Goal: Task Accomplishment & Management: Manage account settings

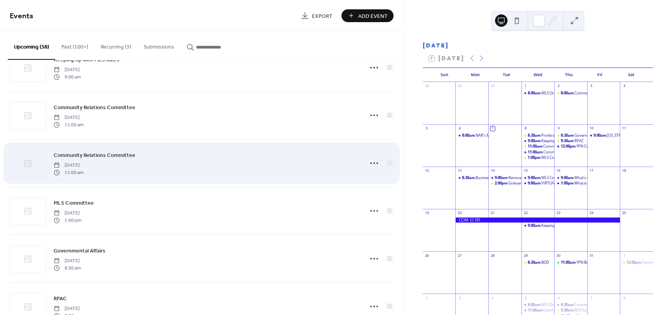
scroll to position [78, 0]
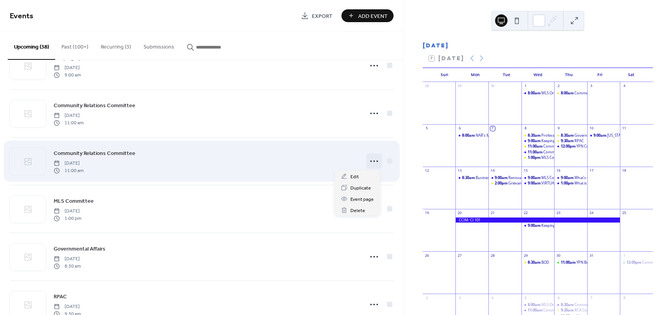
click at [372, 160] on icon at bounding box center [374, 161] width 12 height 12
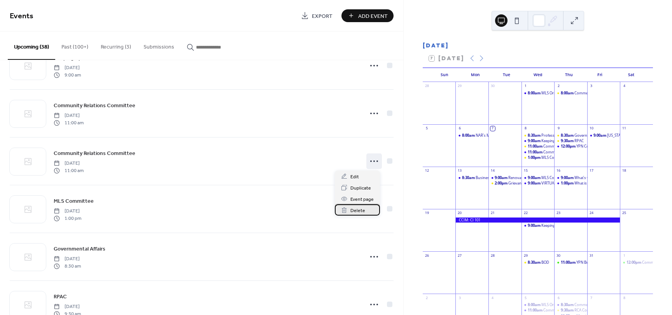
click at [357, 210] on span "Delete" at bounding box center [357, 211] width 15 height 8
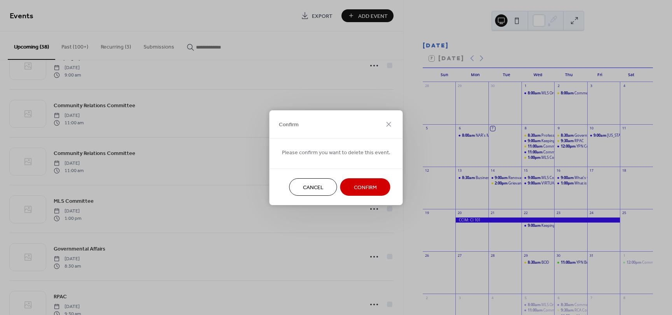
click at [354, 185] on span "Confirm" at bounding box center [365, 188] width 23 height 8
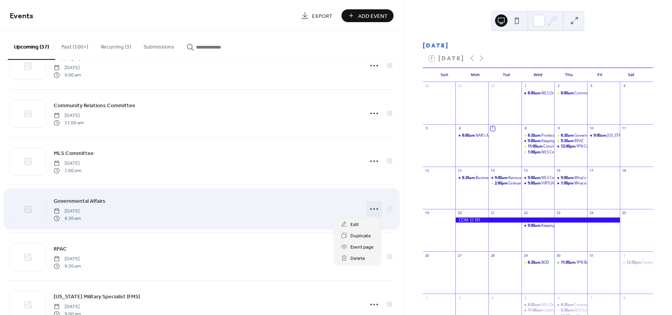
click at [370, 209] on circle at bounding box center [371, 209] width 2 height 2
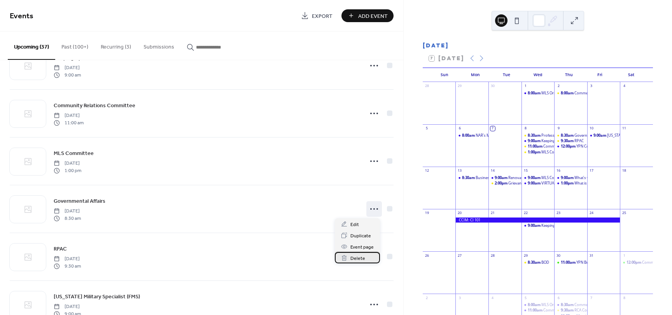
click at [356, 260] on span "Delete" at bounding box center [357, 259] width 15 height 8
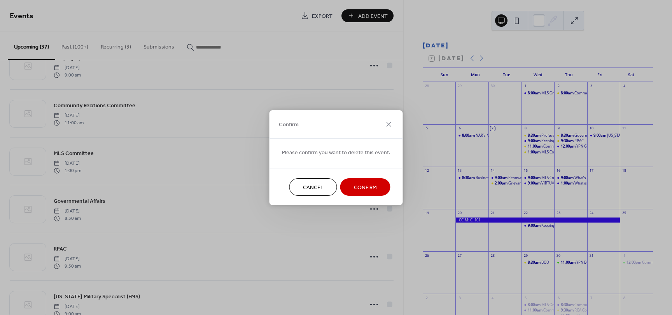
click at [362, 185] on span "Confirm" at bounding box center [365, 188] width 23 height 8
